Goal: Task Accomplishment & Management: Manage account settings

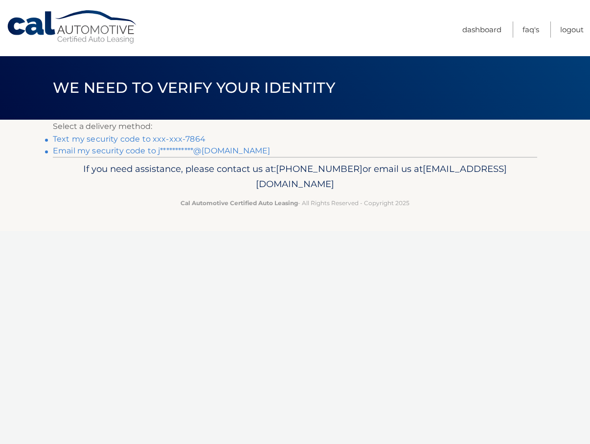
click at [144, 137] on link "Text my security code to xxx-xxx-7864" at bounding box center [129, 138] width 153 height 9
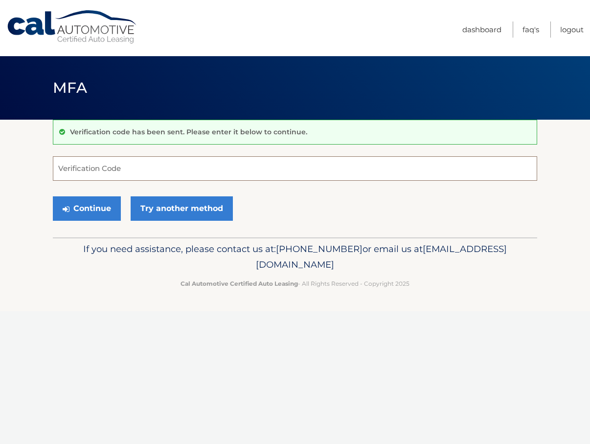
click at [98, 168] on input "Verification Code" at bounding box center [295, 168] width 484 height 24
type input "544202"
click at [85, 207] on button "Continue" at bounding box center [87, 209] width 68 height 24
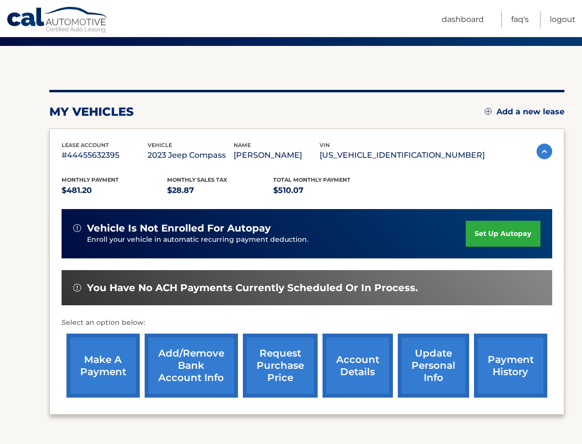
scroll to position [98, 0]
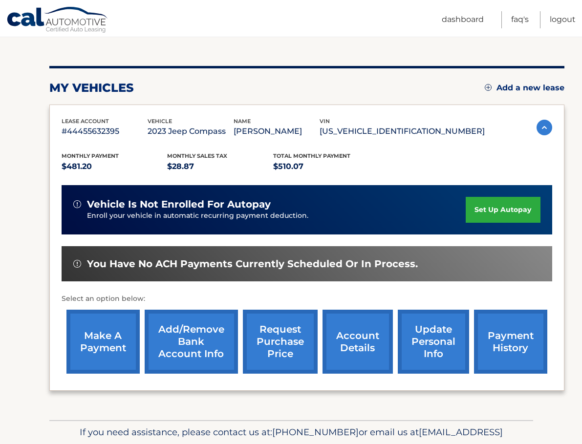
click at [505, 337] on link "payment history" at bounding box center [510, 342] width 73 height 64
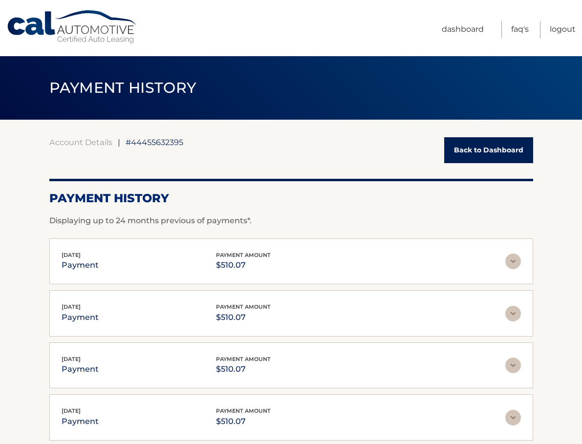
click at [488, 154] on link "Back to Dashboard" at bounding box center [488, 150] width 89 height 26
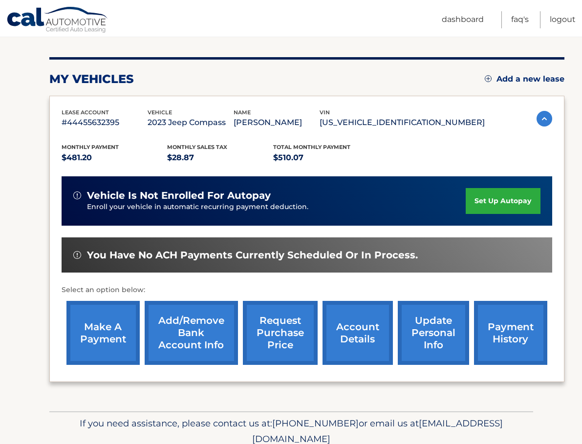
scroll to position [147, 0]
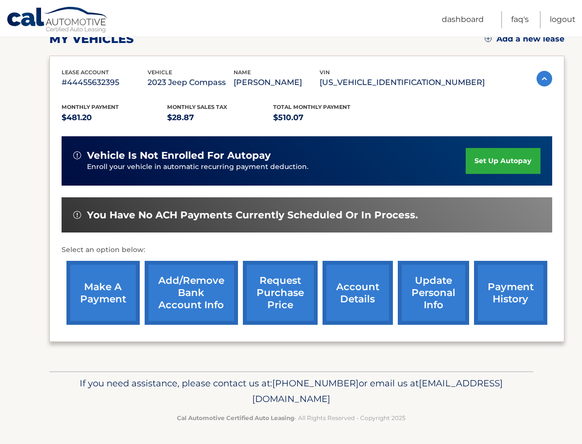
click at [93, 286] on link "make a payment" at bounding box center [103, 293] width 73 height 64
click at [510, 299] on link "payment history" at bounding box center [510, 293] width 73 height 64
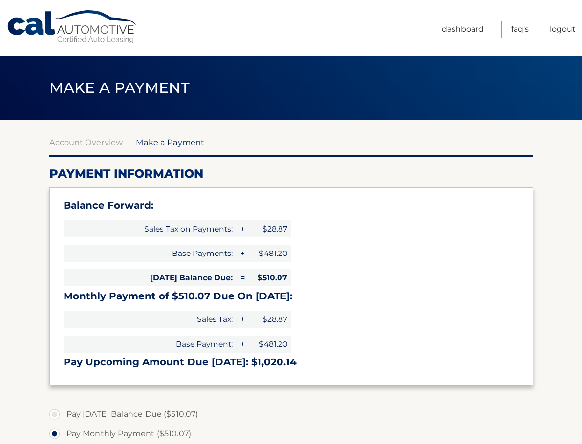
select select "YjllNmI4ZmUtNDdmNi00NjlkLTgyMTktMmM3NjYzMDQ4NDQ0"
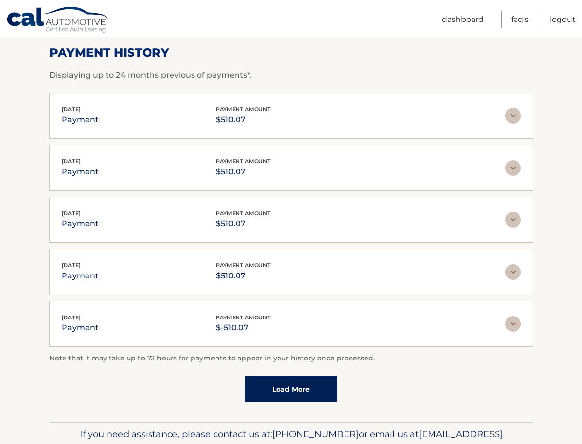
scroll to position [147, 0]
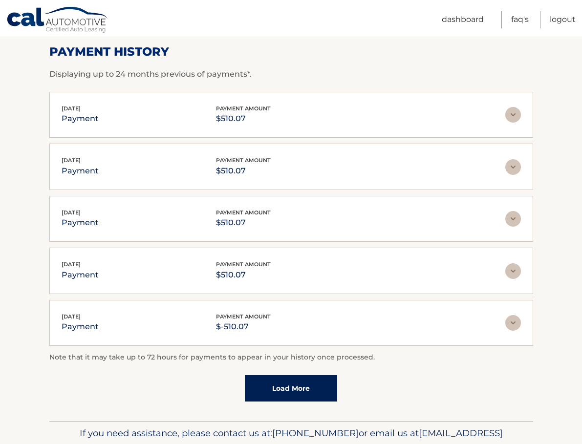
click at [299, 387] on link "Load More" at bounding box center [291, 389] width 92 height 26
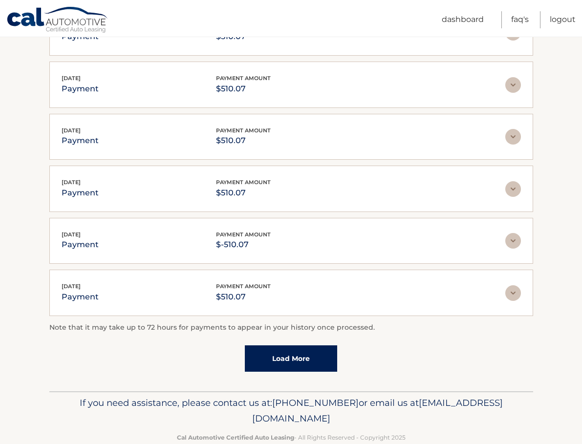
scroll to position [250, 0]
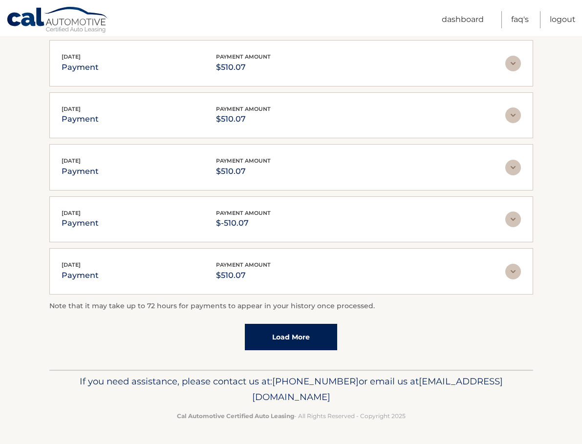
click at [301, 336] on link "Load More" at bounding box center [291, 337] width 92 height 26
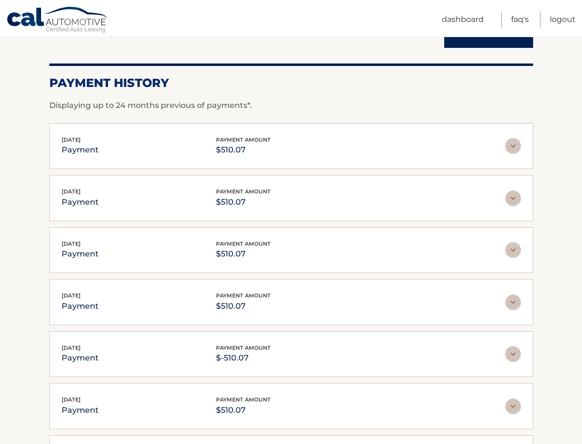
scroll to position [0, 0]
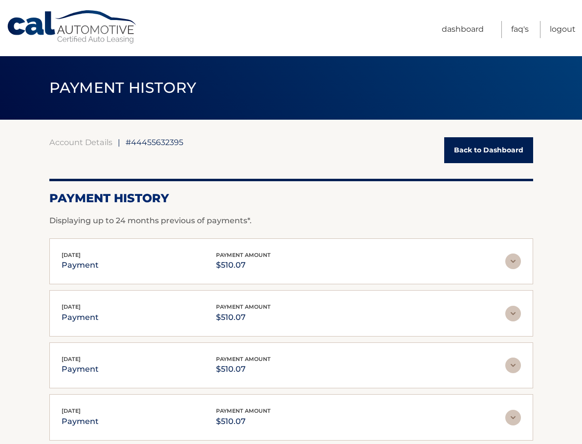
click at [489, 152] on link "Back to Dashboard" at bounding box center [488, 150] width 89 height 26
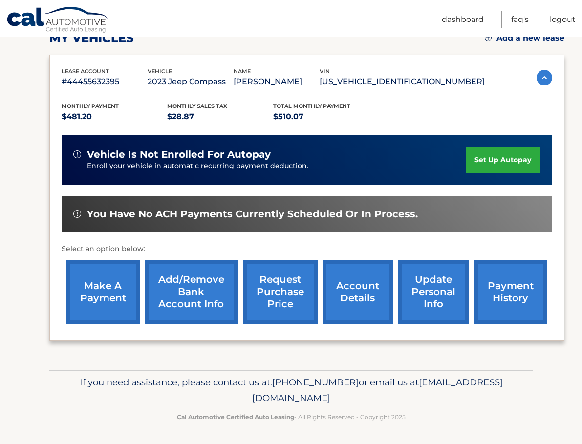
scroll to position [148, 0]
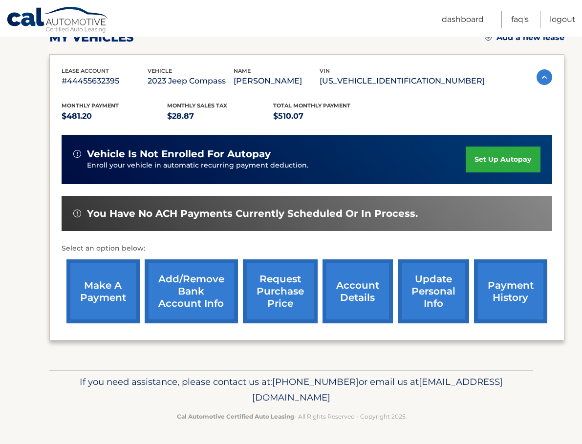
click at [351, 289] on link "account details" at bounding box center [358, 292] width 70 height 64
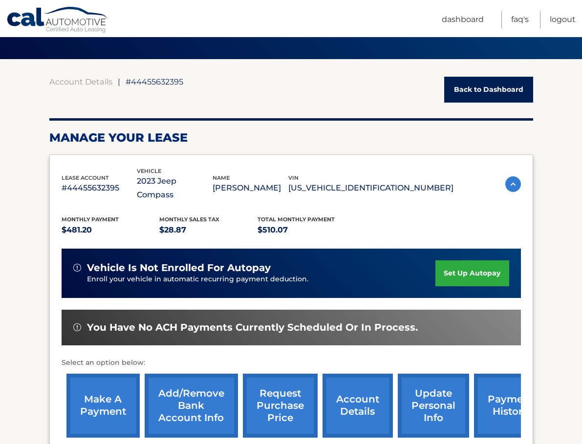
scroll to position [49, 0]
